Goal: Task Accomplishment & Management: Use online tool/utility

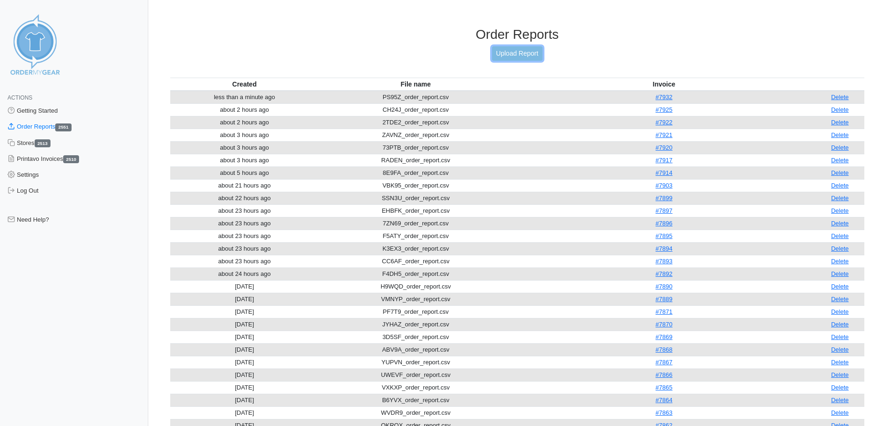
click at [517, 53] on link "Upload Report" at bounding box center [517, 53] width 51 height 14
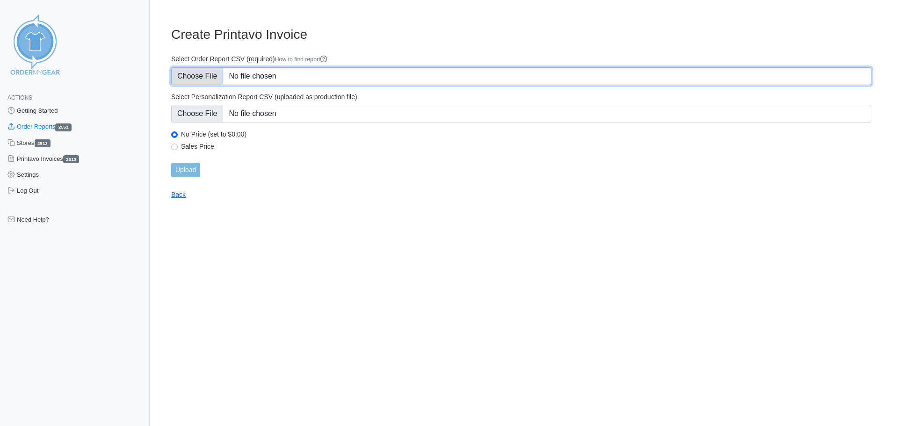
click at [202, 79] on input "Select Order Report CSV (required) How to find report" at bounding box center [521, 76] width 700 height 18
type input "C:\fakepath\6J385_order_report.csv"
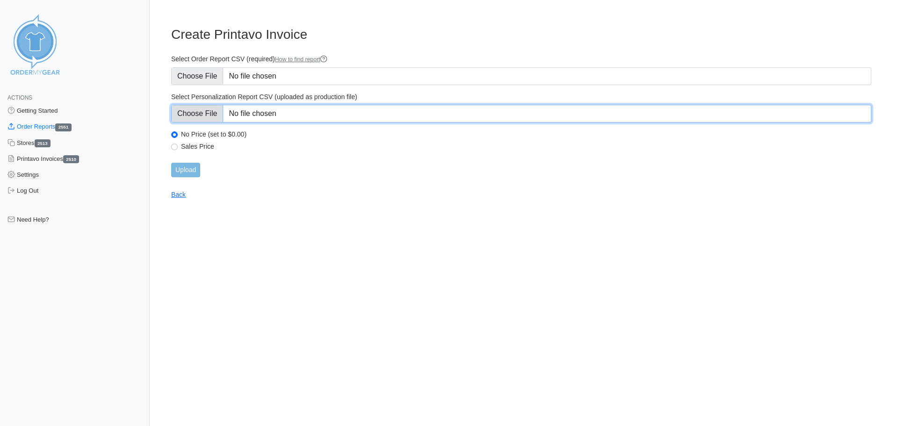
click at [195, 115] on input "Select Personalization Report CSV (uploaded as production file)" at bounding box center [521, 114] width 700 height 18
type input "C:\fakepath\6J385_personalization_report.csv"
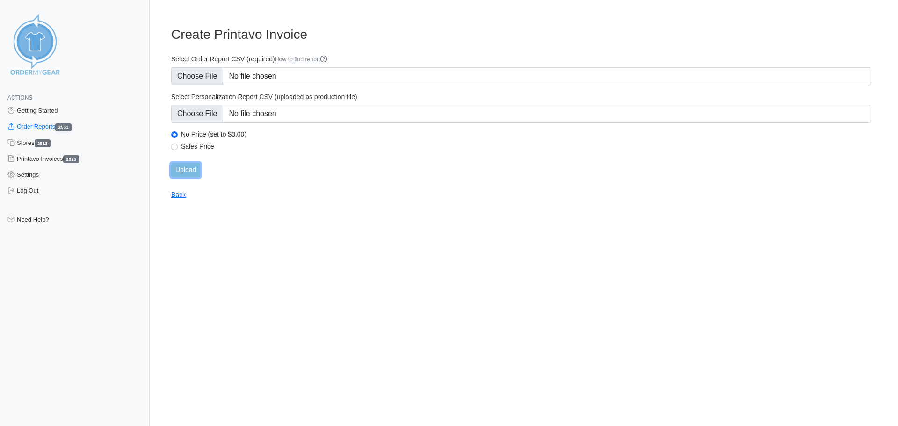
click at [179, 169] on input "Upload" at bounding box center [185, 170] width 29 height 14
